Goal: Information Seeking & Learning: Learn about a topic

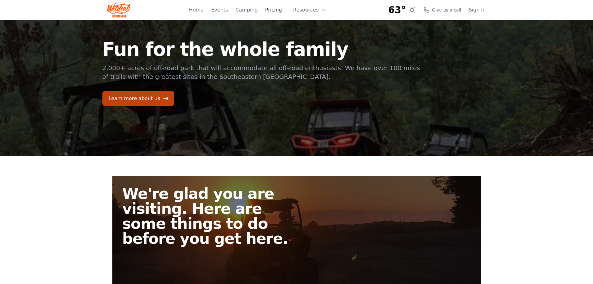
click at [273, 8] on link "Pricing" at bounding box center [273, 9] width 17 height 7
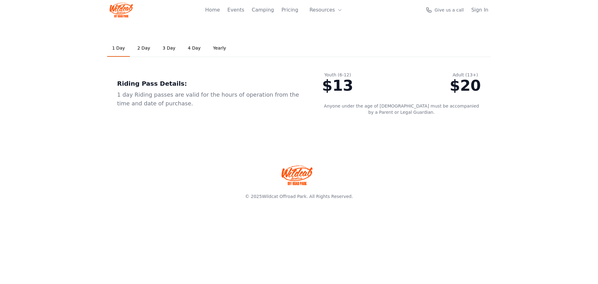
click at [141, 47] on link "2 Day" at bounding box center [143, 48] width 23 height 17
click at [165, 47] on link "3 Day" at bounding box center [169, 48] width 23 height 17
click at [148, 48] on link "2 Day" at bounding box center [143, 48] width 23 height 17
click at [118, 51] on link "1 Day" at bounding box center [118, 48] width 23 height 17
click at [204, 12] on link "Home" at bounding box center [198, 9] width 15 height 7
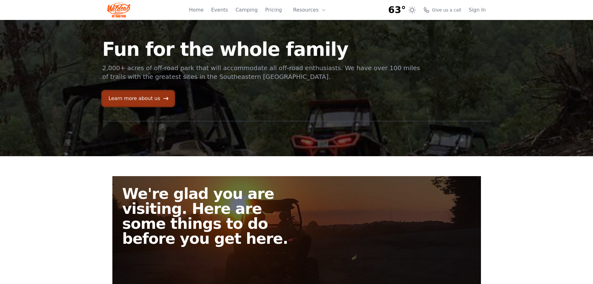
click at [135, 95] on link "Learn more about us" at bounding box center [138, 98] width 72 height 15
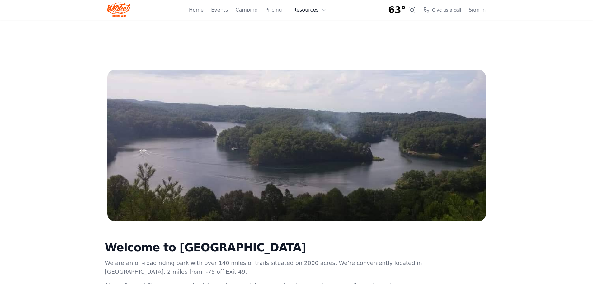
click at [323, 11] on icon at bounding box center [323, 9] width 5 height 5
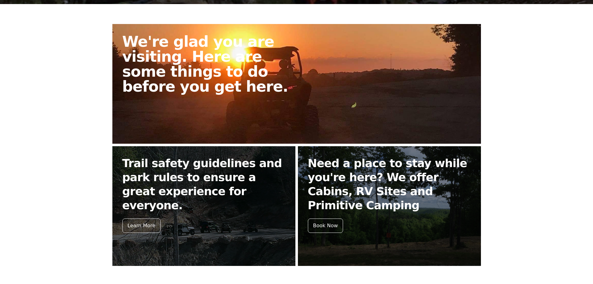
scroll to position [156, 0]
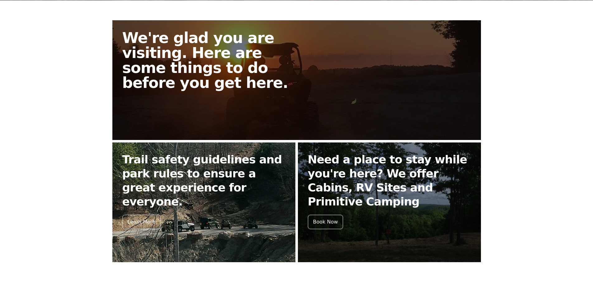
click at [234, 182] on h2 "Trail safety guidelines and park rules to ensure a great experience for everyon…" at bounding box center [203, 180] width 163 height 56
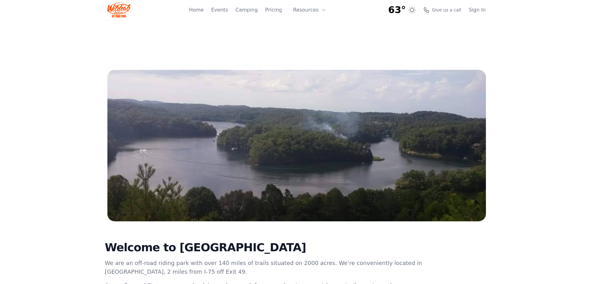
click at [553, 102] on main "Welcome to Wildcat Offroad Park We are an off-road riding park with over 140 mi…" at bounding box center [296, 237] width 593 height 334
